Goal: Understand process/instructions: Learn how to perform a task or action

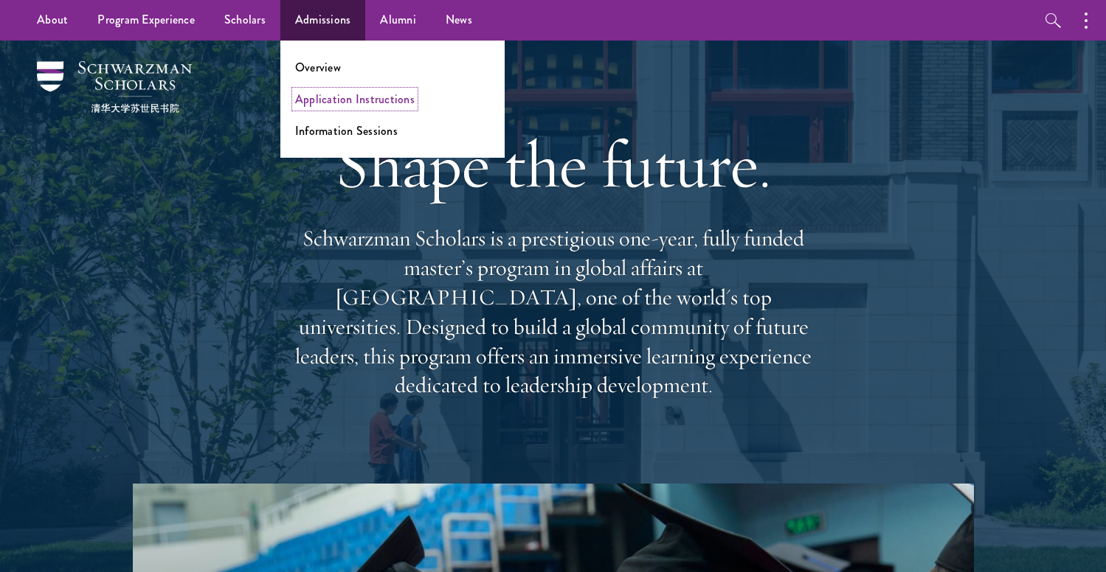
click at [319, 96] on link "Application Instructions" at bounding box center [354, 99] width 119 height 17
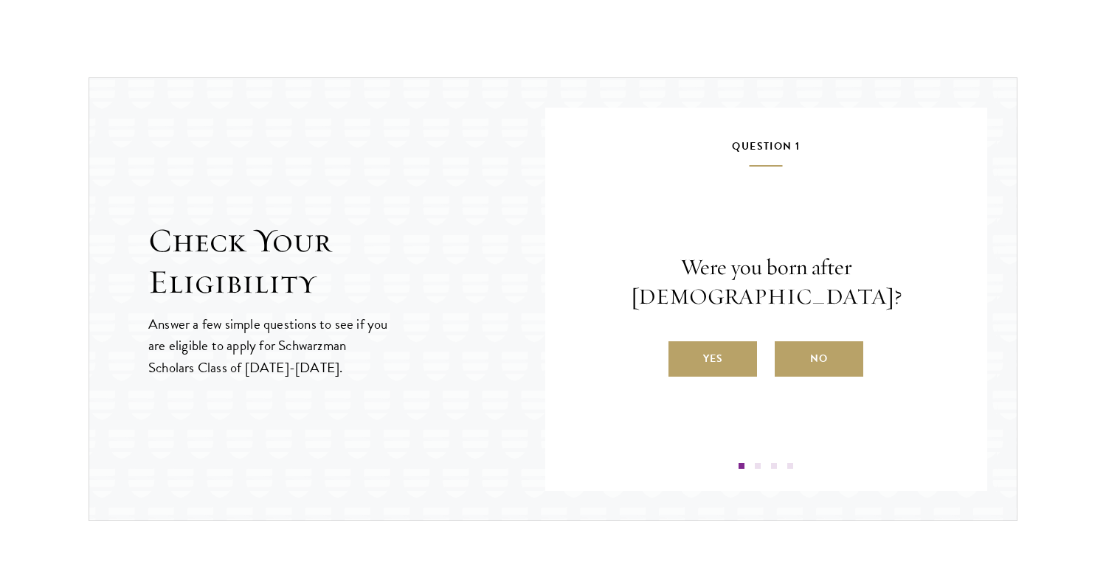
scroll to position [1480, 0]
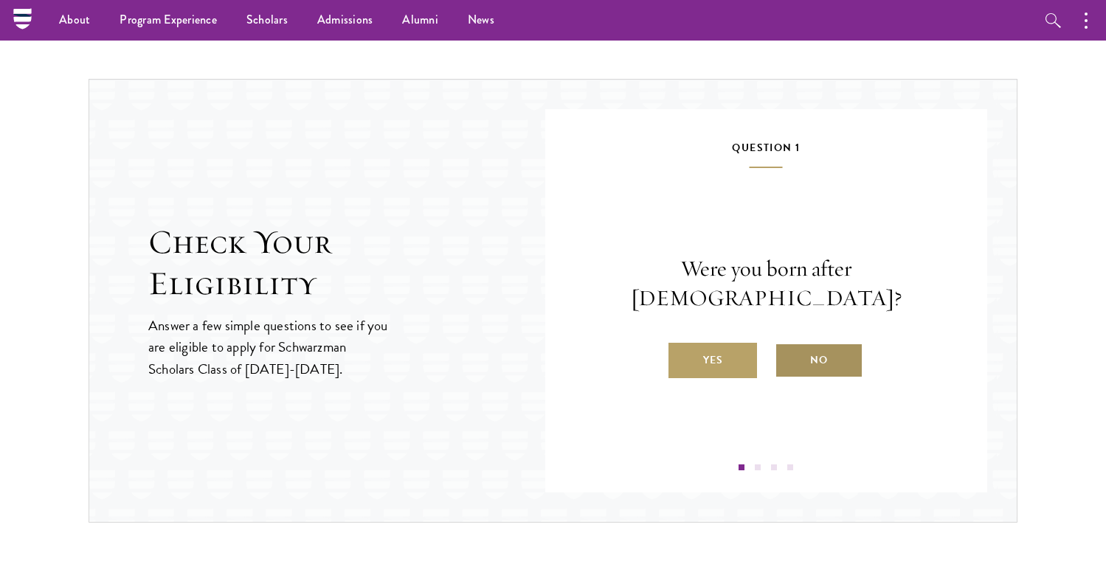
click at [820, 344] on label "No" at bounding box center [818, 360] width 89 height 35
click at [788, 344] on input "No" at bounding box center [780, 350] width 13 height 13
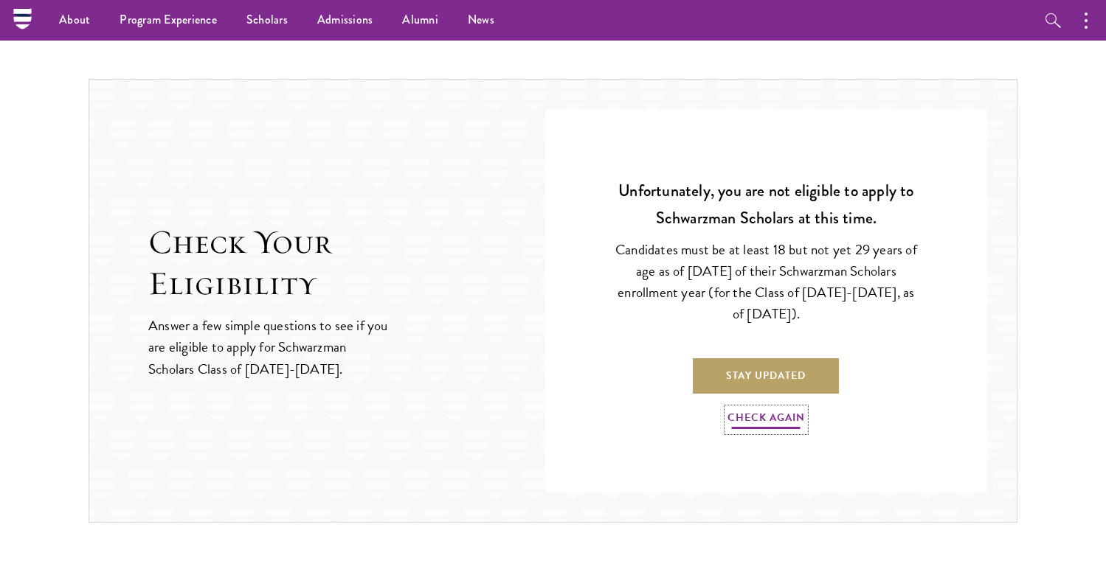
click at [763, 420] on link "Check Again" at bounding box center [765, 420] width 77 height 23
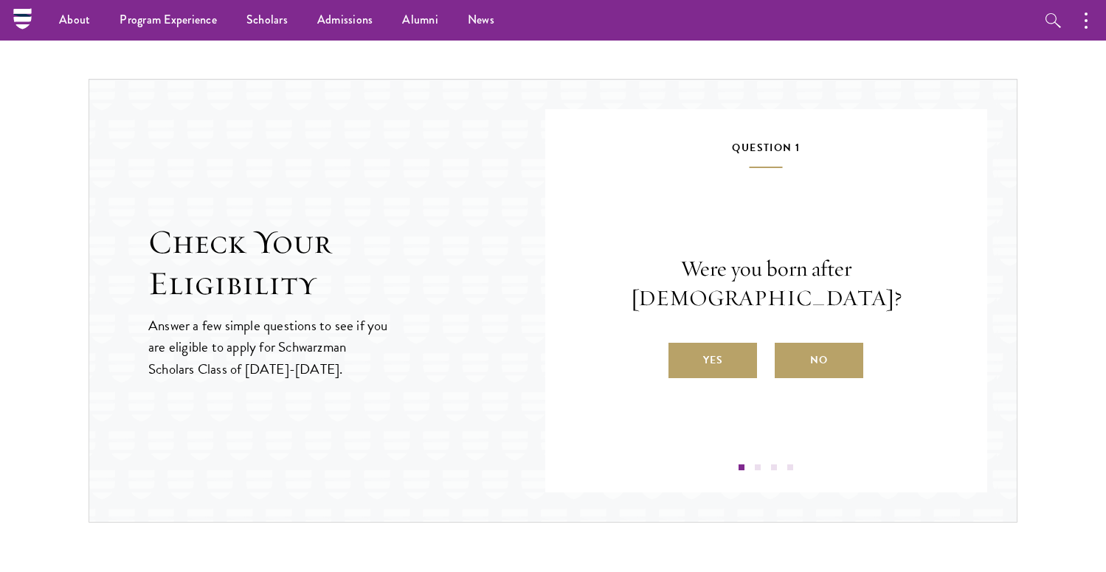
click at [707, 327] on div "Were you born after August 1, 1998? Yes No" at bounding box center [765, 316] width 353 height 124
click at [705, 343] on label "Yes" at bounding box center [712, 360] width 89 height 35
click at [682, 344] on input "Yes" at bounding box center [674, 350] width 13 height 13
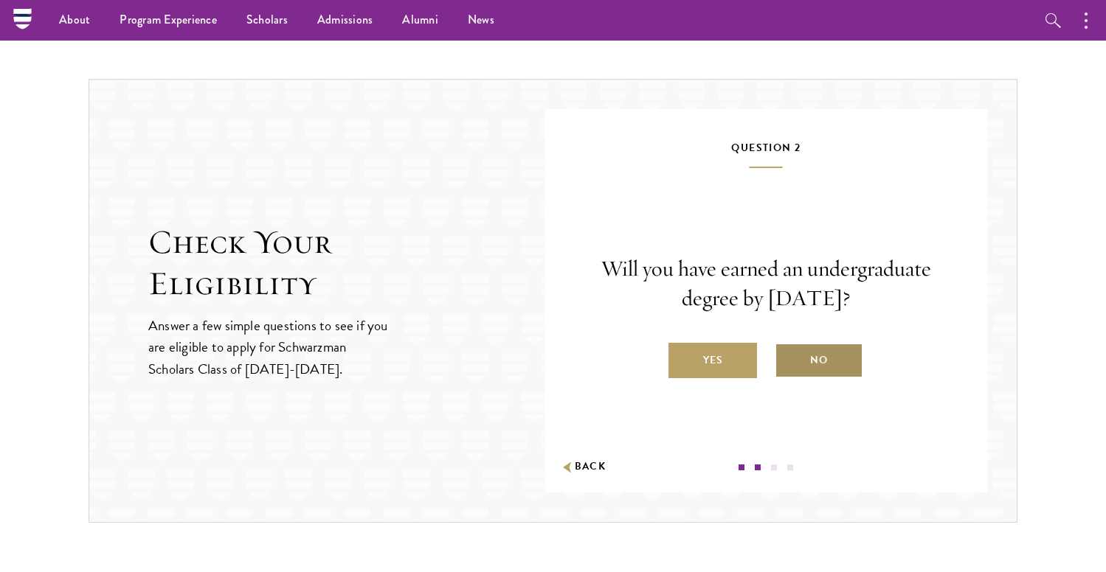
click at [826, 364] on label "No" at bounding box center [818, 360] width 89 height 35
click at [788, 358] on input "No" at bounding box center [780, 350] width 13 height 13
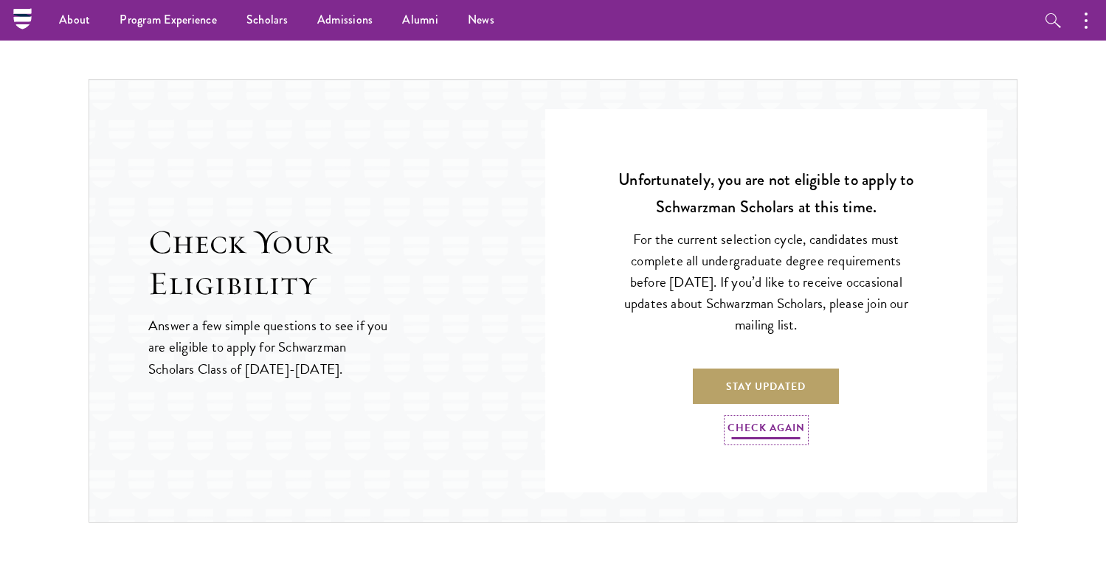
click at [777, 434] on link "Check Again" at bounding box center [765, 430] width 77 height 23
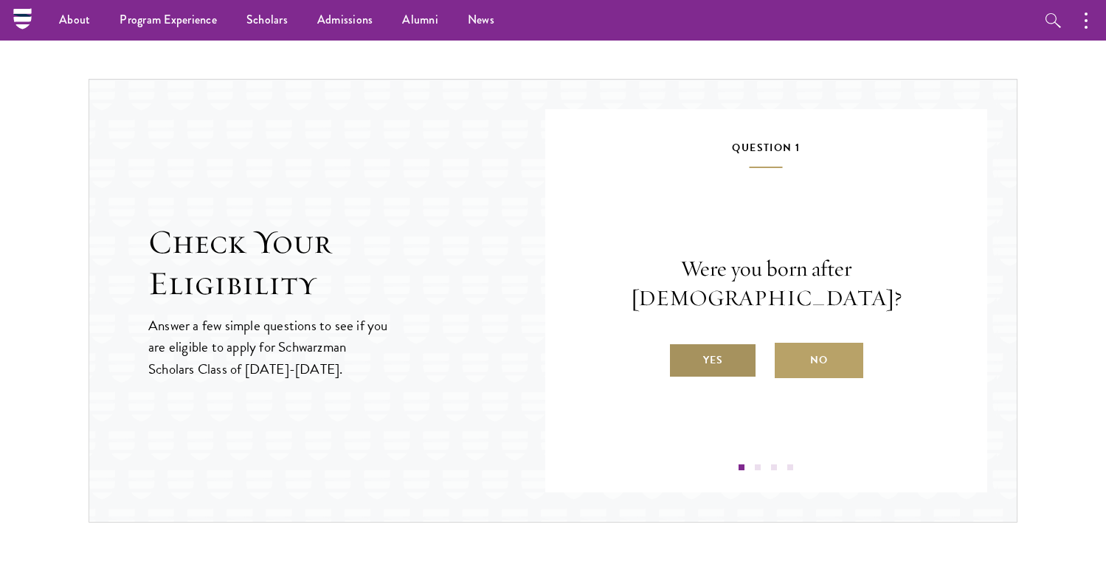
click at [729, 352] on label "Yes" at bounding box center [712, 360] width 89 height 35
click at [682, 352] on input "Yes" at bounding box center [674, 350] width 13 height 13
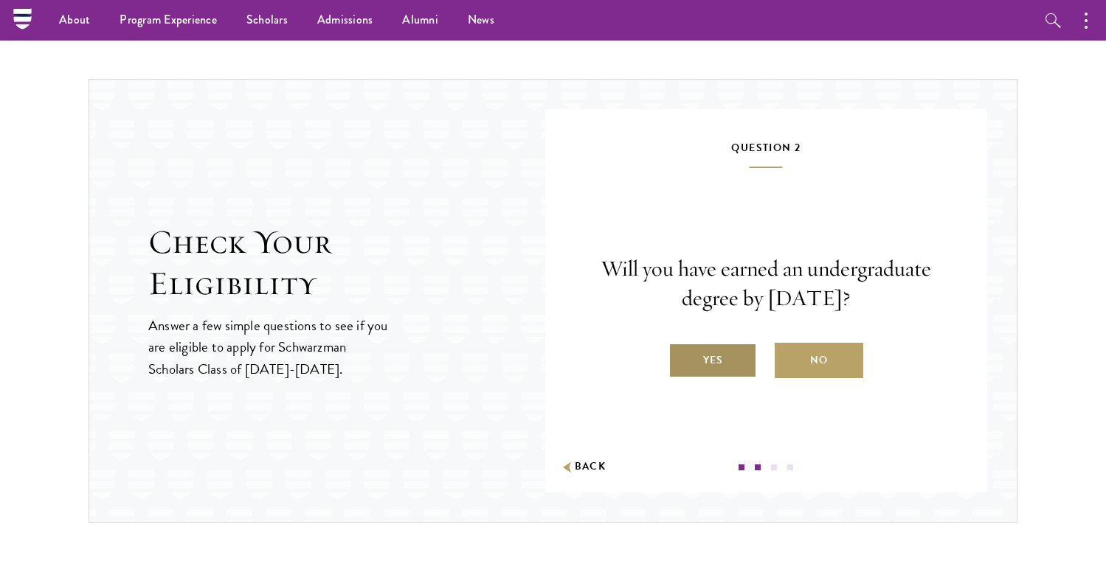
click at [728, 358] on label "Yes" at bounding box center [712, 360] width 89 height 35
click at [682, 358] on input "Yes" at bounding box center [674, 350] width 13 height 13
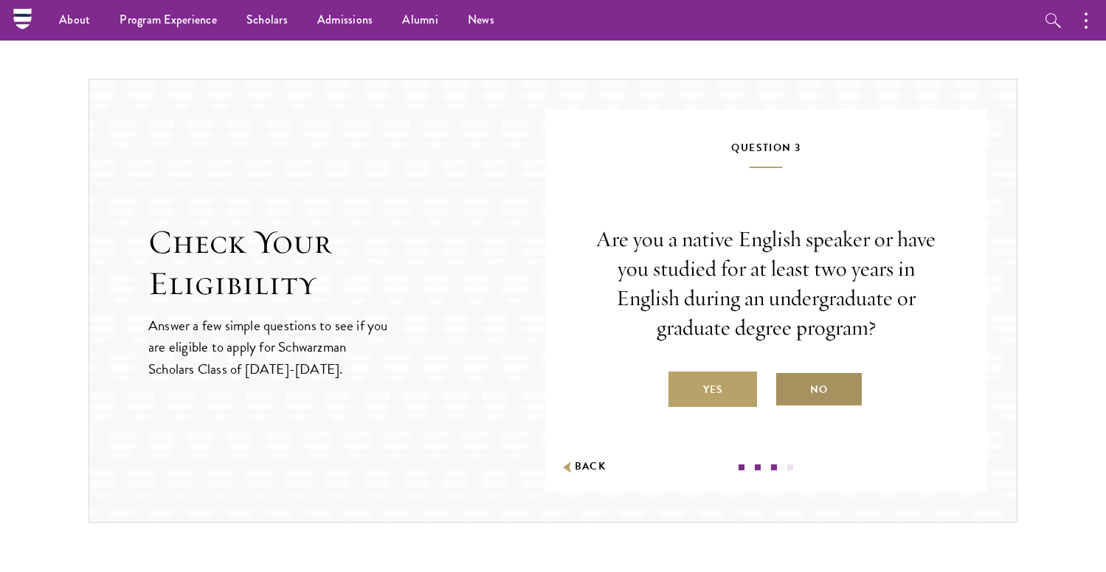
click at [817, 398] on label "No" at bounding box center [818, 389] width 89 height 35
click at [788, 387] on input "No" at bounding box center [780, 380] width 13 height 13
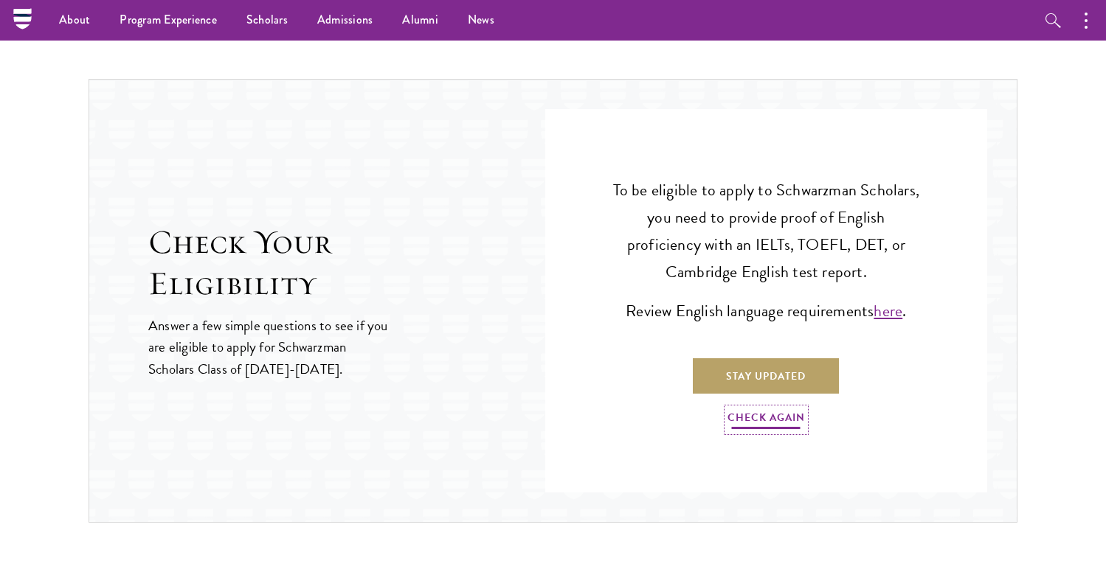
click at [747, 418] on link "Check Again" at bounding box center [765, 420] width 77 height 23
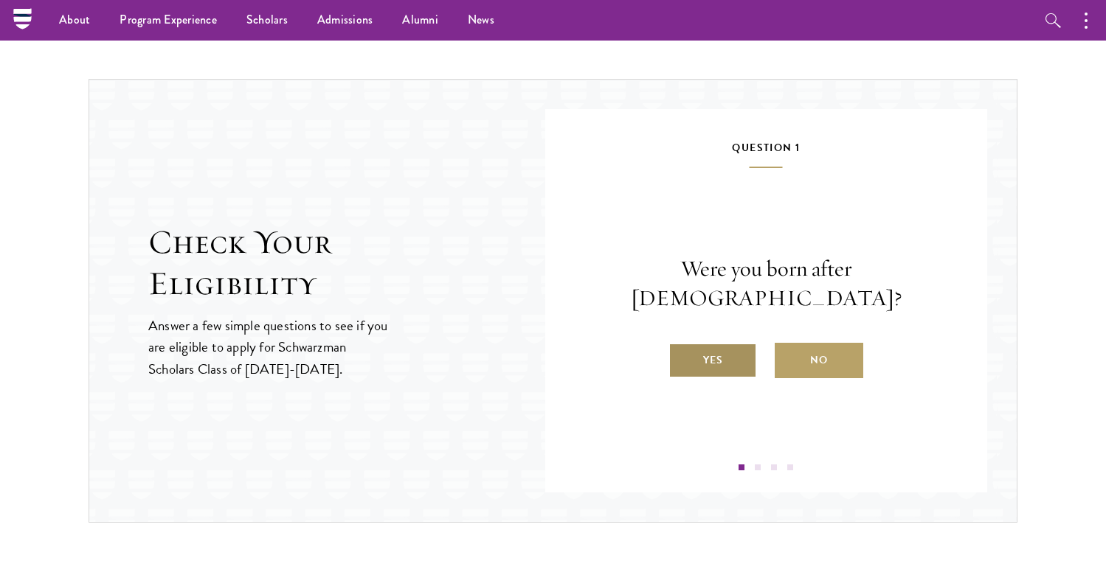
click at [715, 352] on label "Yes" at bounding box center [712, 360] width 89 height 35
click at [682, 352] on input "Yes" at bounding box center [674, 350] width 13 height 13
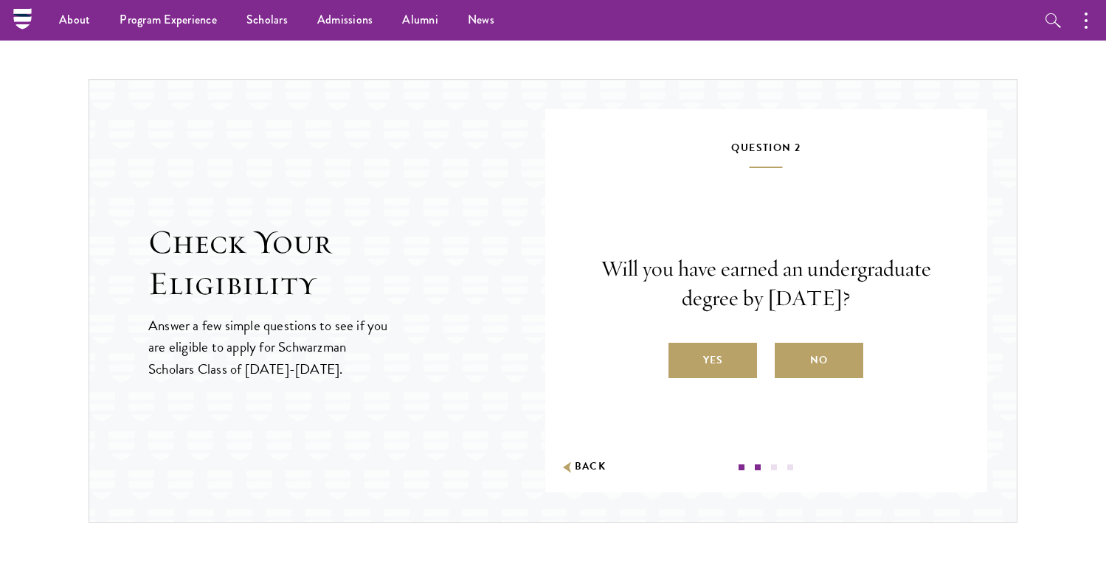
click at [715, 352] on label "Yes" at bounding box center [712, 360] width 89 height 35
click at [682, 352] on input "Yes" at bounding box center [674, 350] width 13 height 13
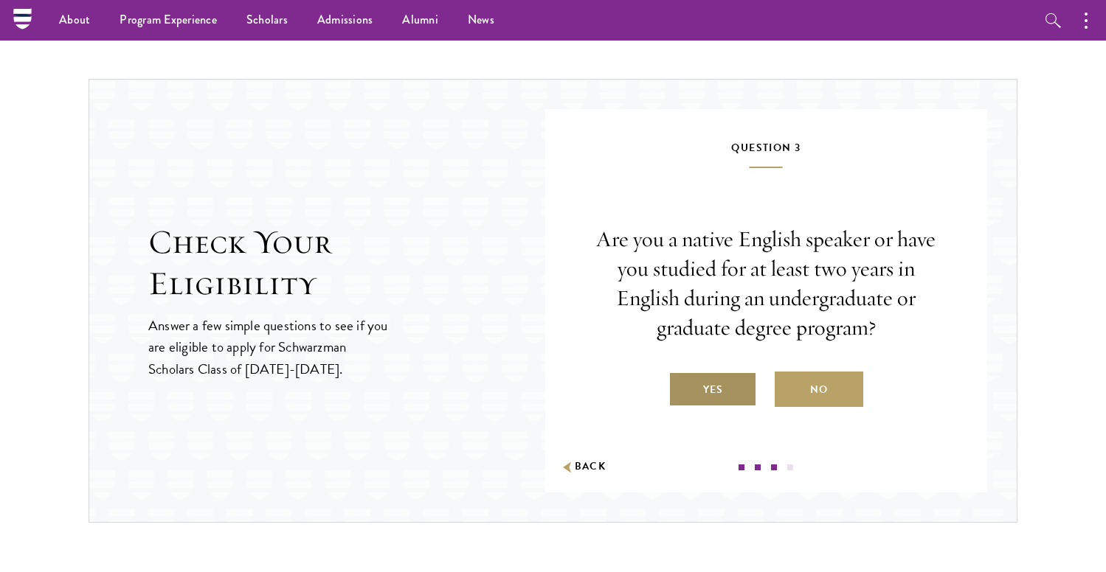
click at [711, 386] on label "Yes" at bounding box center [712, 389] width 89 height 35
click at [682, 386] on input "Yes" at bounding box center [674, 380] width 13 height 13
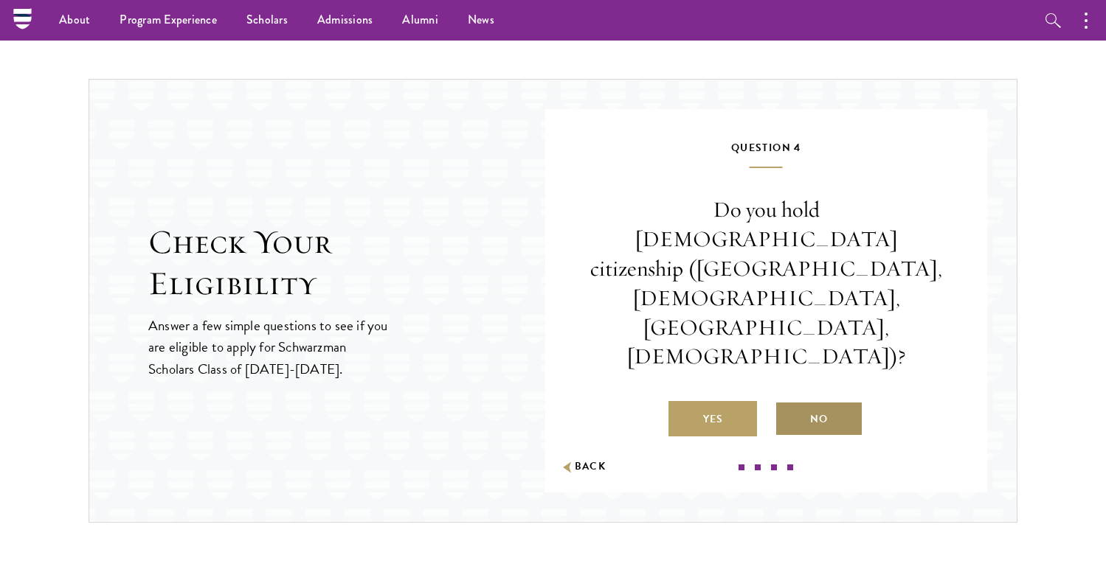
click at [811, 401] on label "No" at bounding box center [818, 418] width 89 height 35
click at [788, 403] on input "No" at bounding box center [780, 409] width 13 height 13
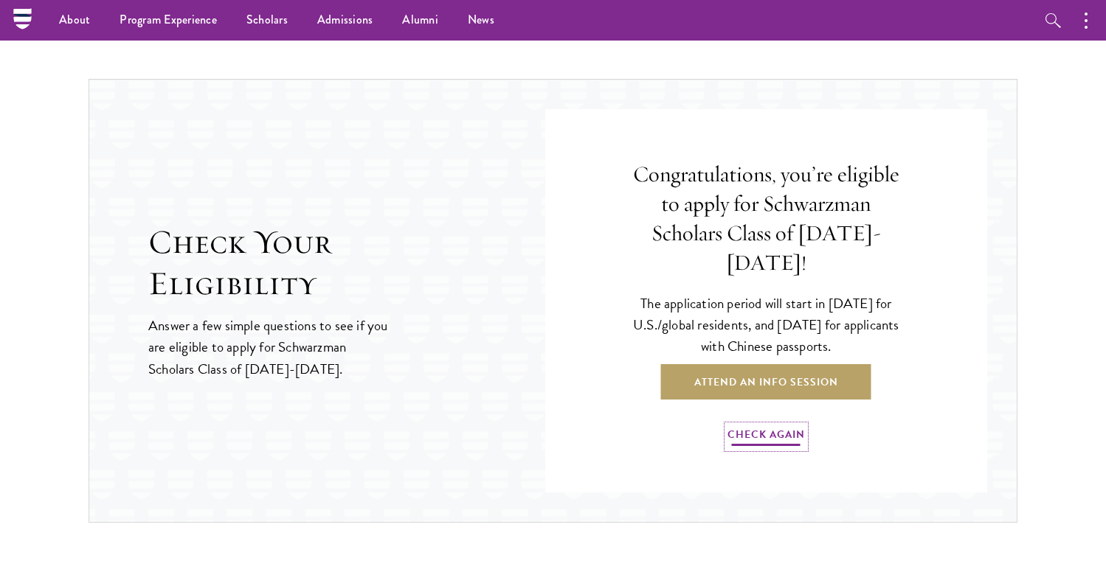
click at [765, 426] on link "Check Again" at bounding box center [765, 437] width 77 height 23
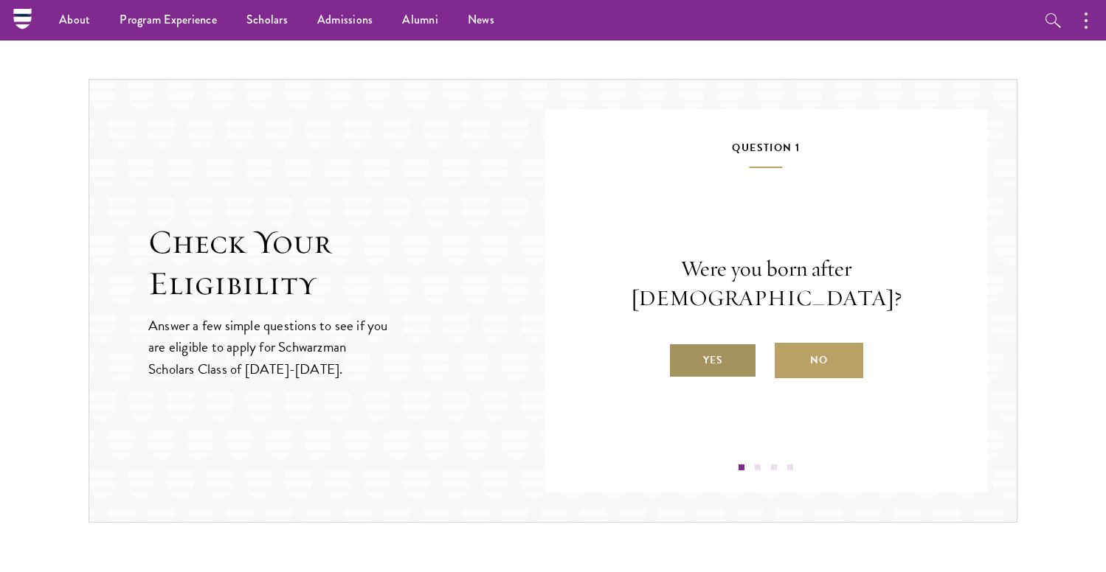
click at [730, 353] on label "Yes" at bounding box center [712, 360] width 89 height 35
click at [682, 353] on input "Yes" at bounding box center [674, 350] width 13 height 13
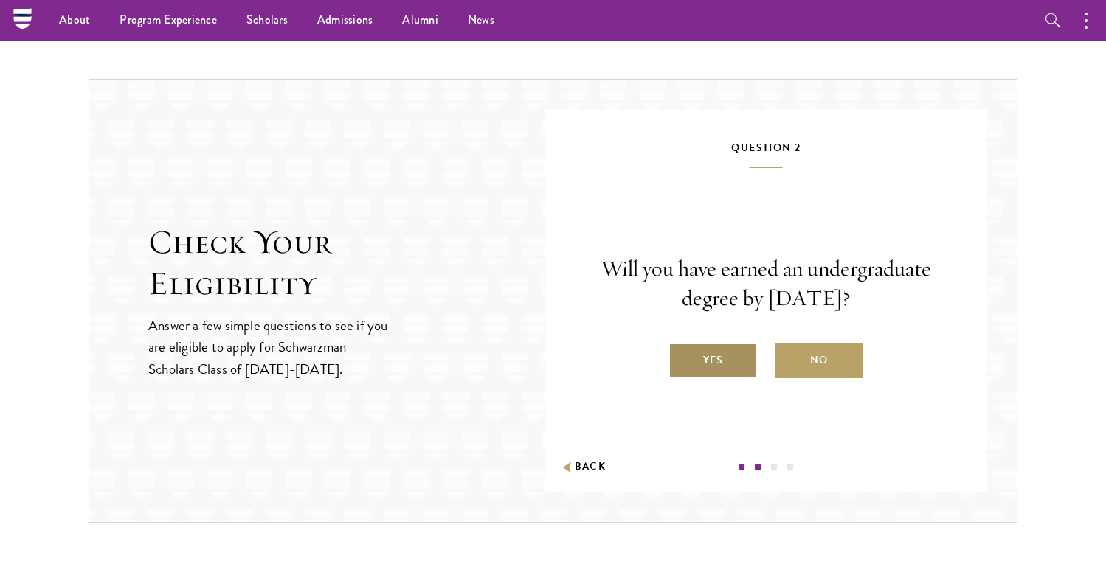
click at [728, 360] on label "Yes" at bounding box center [712, 360] width 89 height 35
click at [682, 358] on input "Yes" at bounding box center [674, 350] width 13 height 13
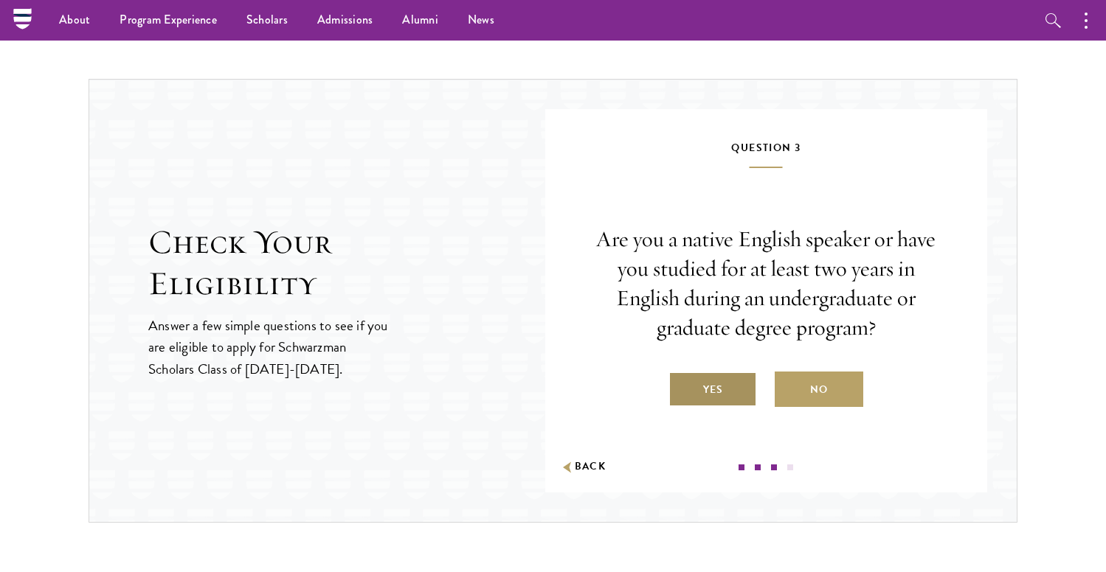
click at [713, 388] on label "Yes" at bounding box center [712, 389] width 89 height 35
click at [682, 387] on input "Yes" at bounding box center [674, 380] width 13 height 13
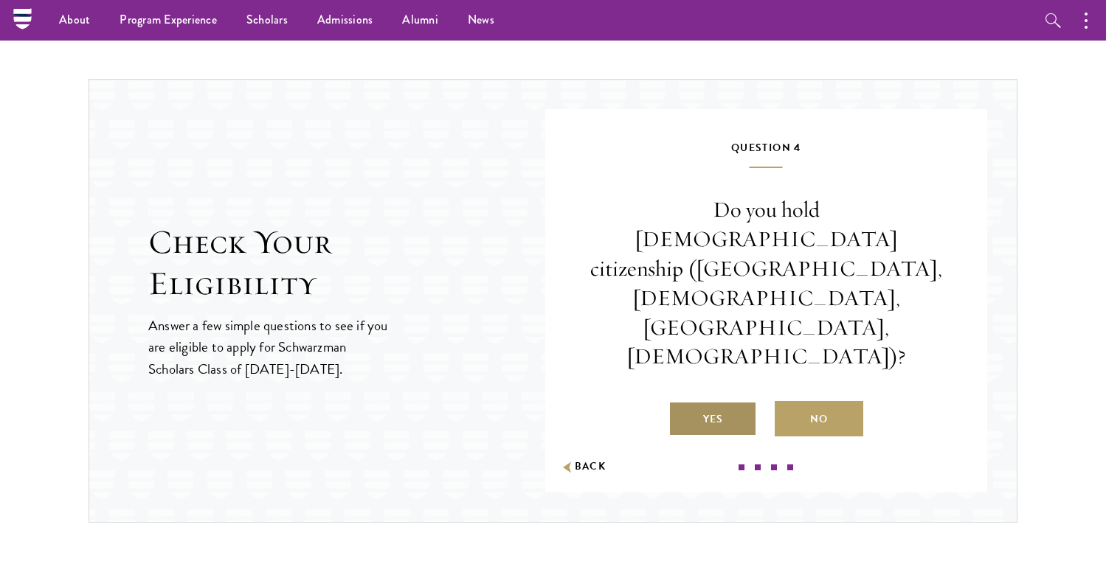
click at [713, 401] on label "Yes" at bounding box center [712, 418] width 89 height 35
click at [682, 403] on input "Yes" at bounding box center [674, 409] width 13 height 13
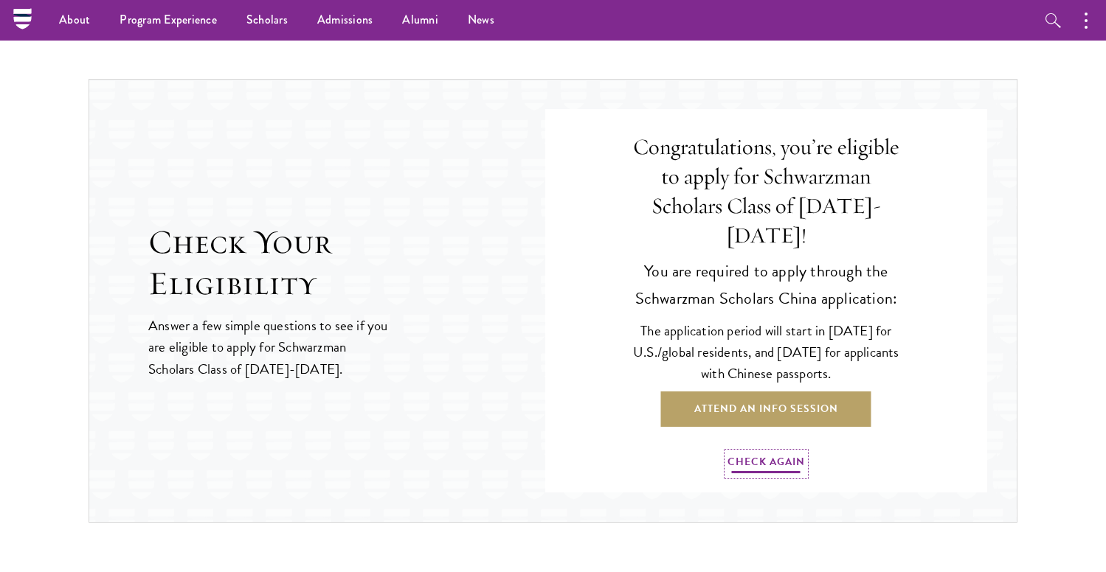
click at [746, 453] on link "Check Again" at bounding box center [765, 464] width 77 height 23
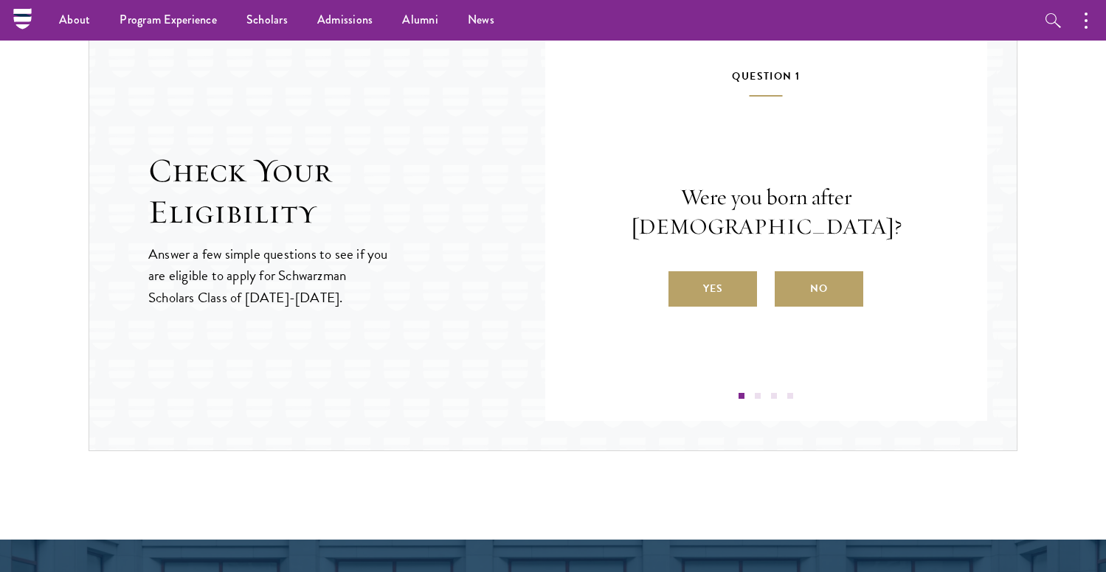
scroll to position [1550, 0]
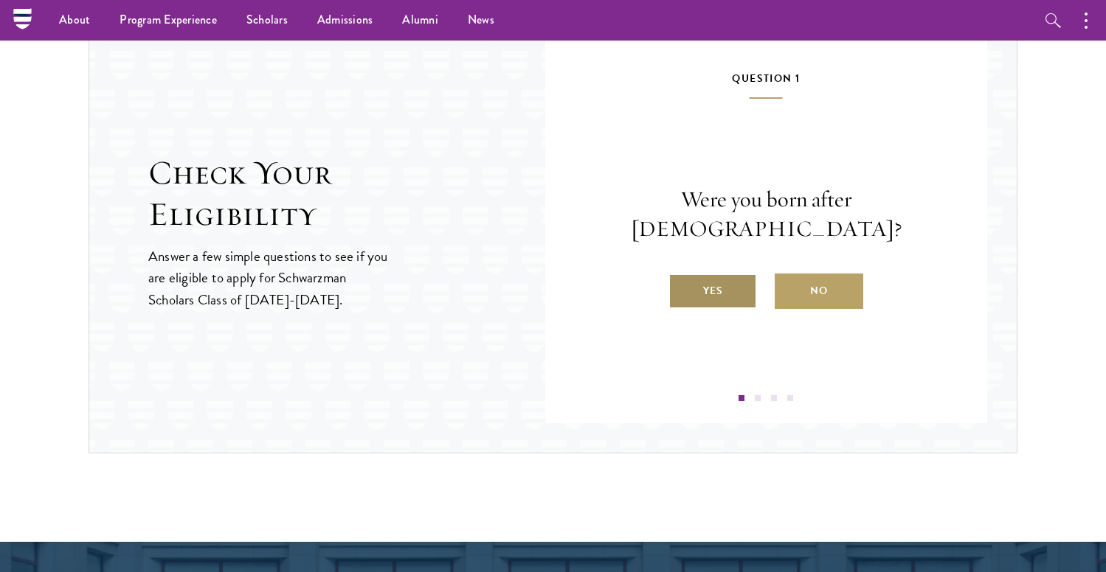
click at [696, 284] on label "Yes" at bounding box center [712, 291] width 89 height 35
click at [682, 284] on input "Yes" at bounding box center [674, 281] width 13 height 13
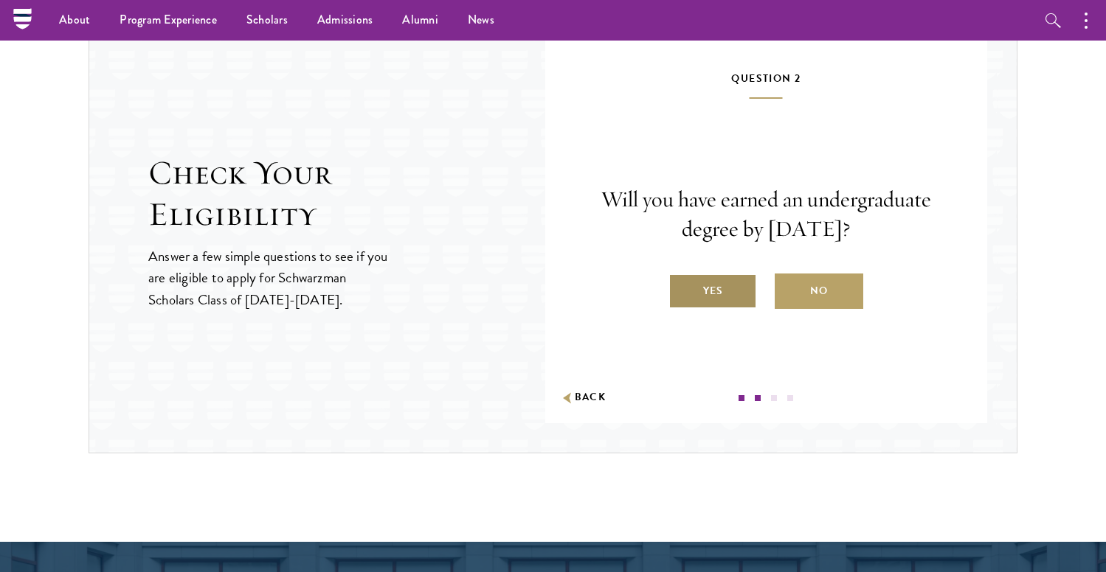
click at [700, 301] on label "Yes" at bounding box center [712, 291] width 89 height 35
click at [682, 288] on input "Yes" at bounding box center [674, 281] width 13 height 13
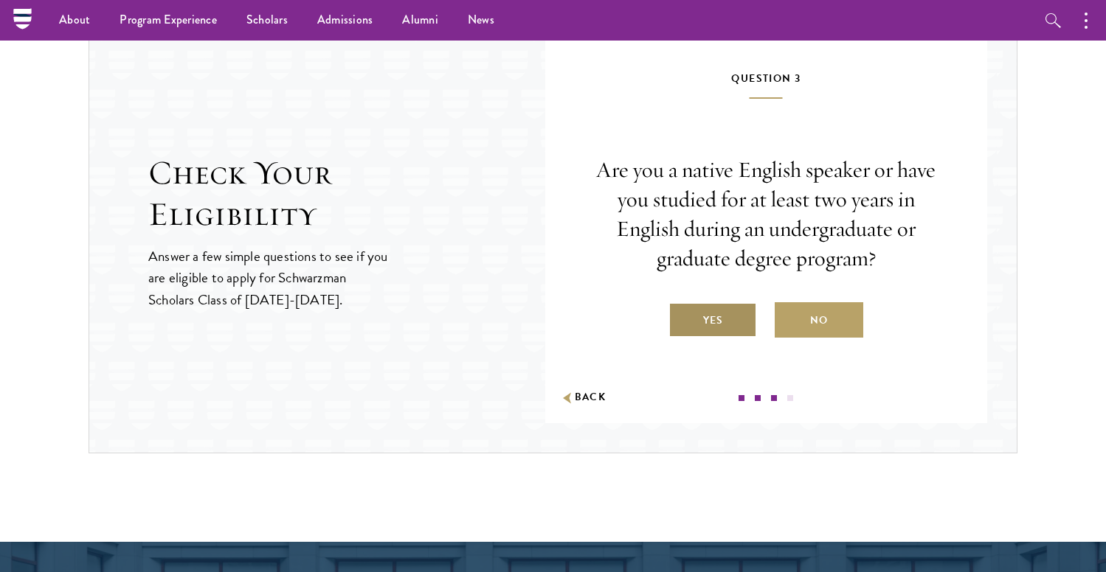
click at [701, 319] on label "Yes" at bounding box center [712, 319] width 89 height 35
click at [682, 318] on input "Yes" at bounding box center [674, 311] width 13 height 13
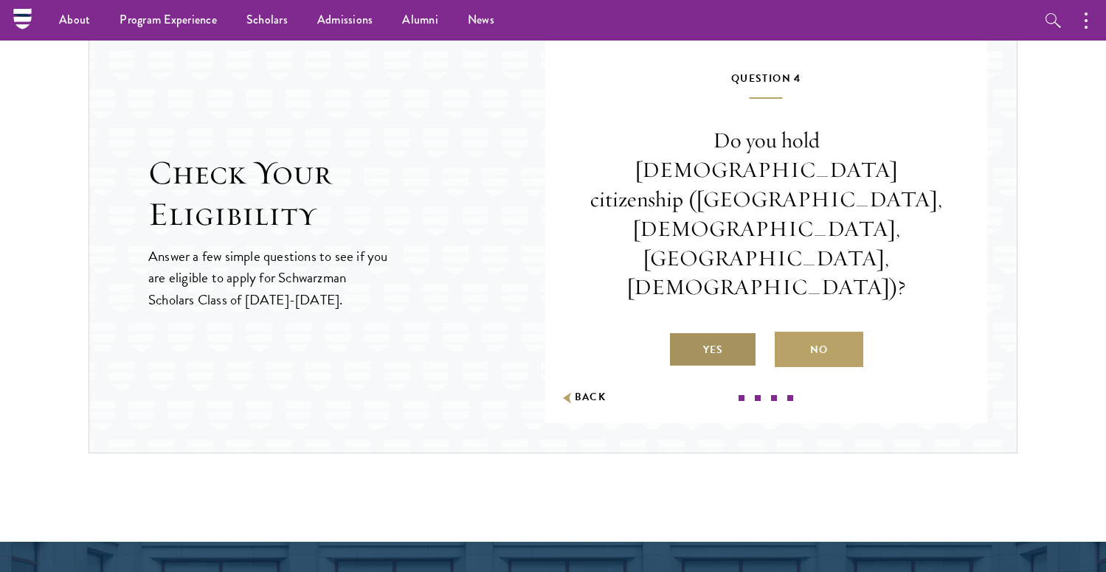
click at [713, 332] on label "Yes" at bounding box center [712, 349] width 89 height 35
click at [682, 334] on input "Yes" at bounding box center [674, 340] width 13 height 13
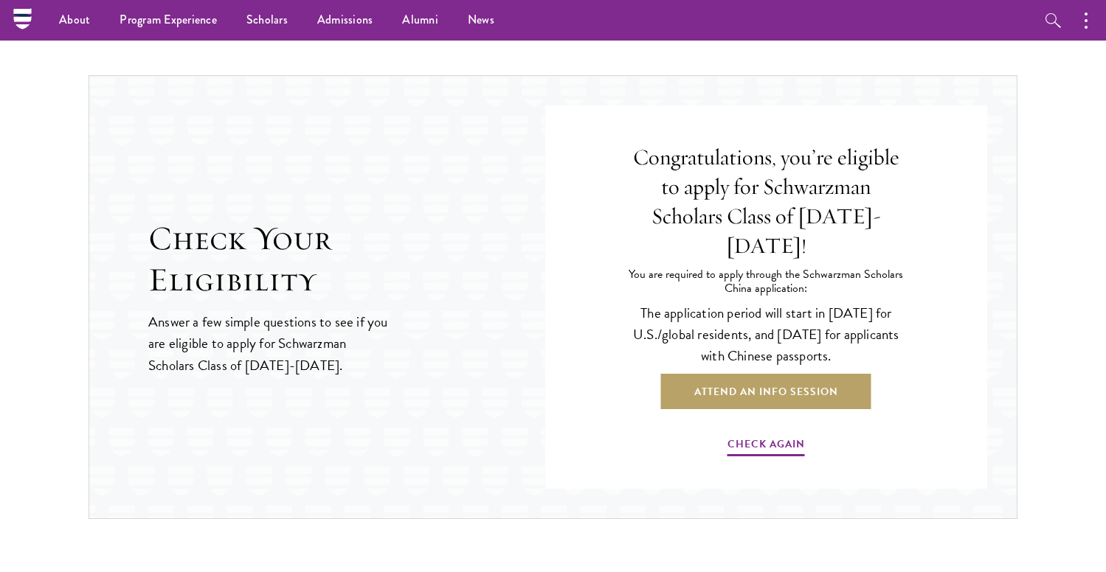
scroll to position [1477, 0]
